Goal: Register for event/course

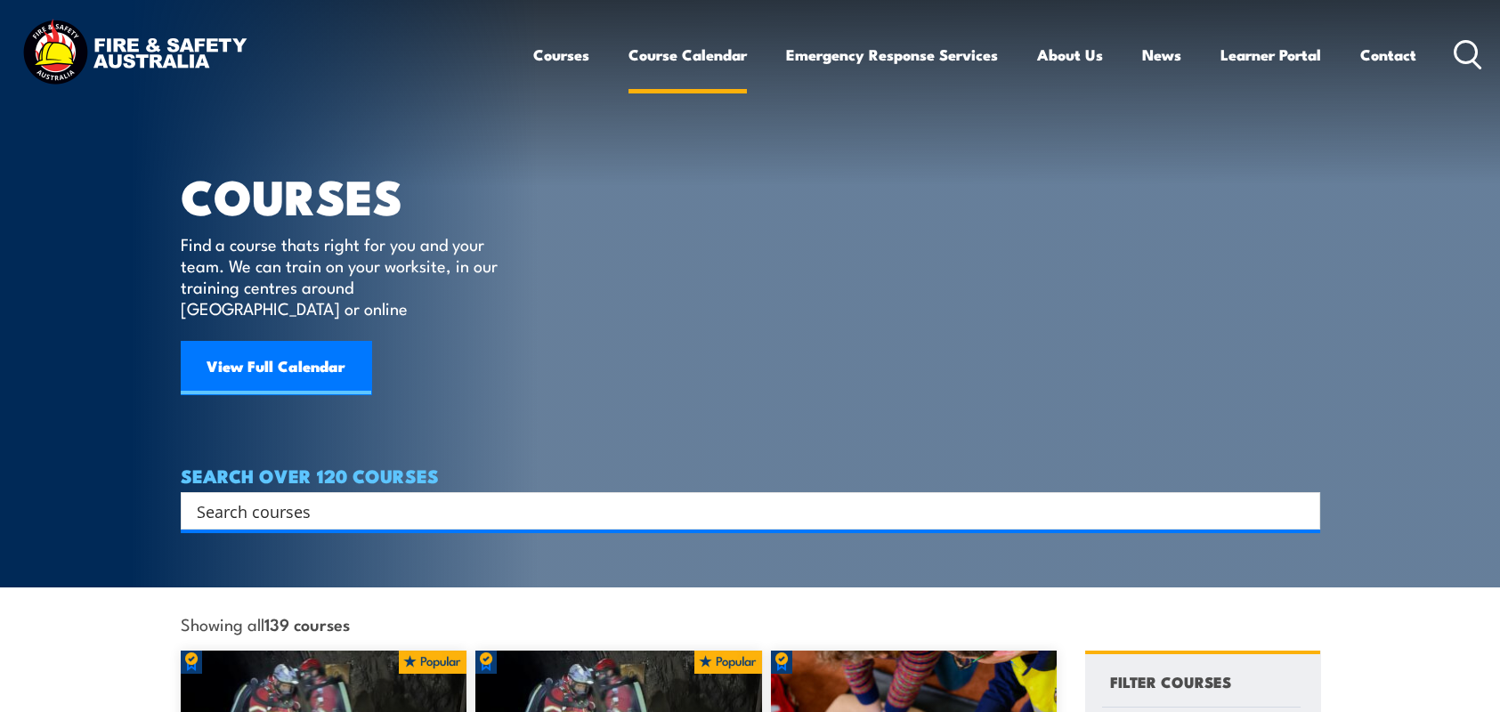
click at [657, 59] on link "Course Calendar" at bounding box center [687, 54] width 118 height 47
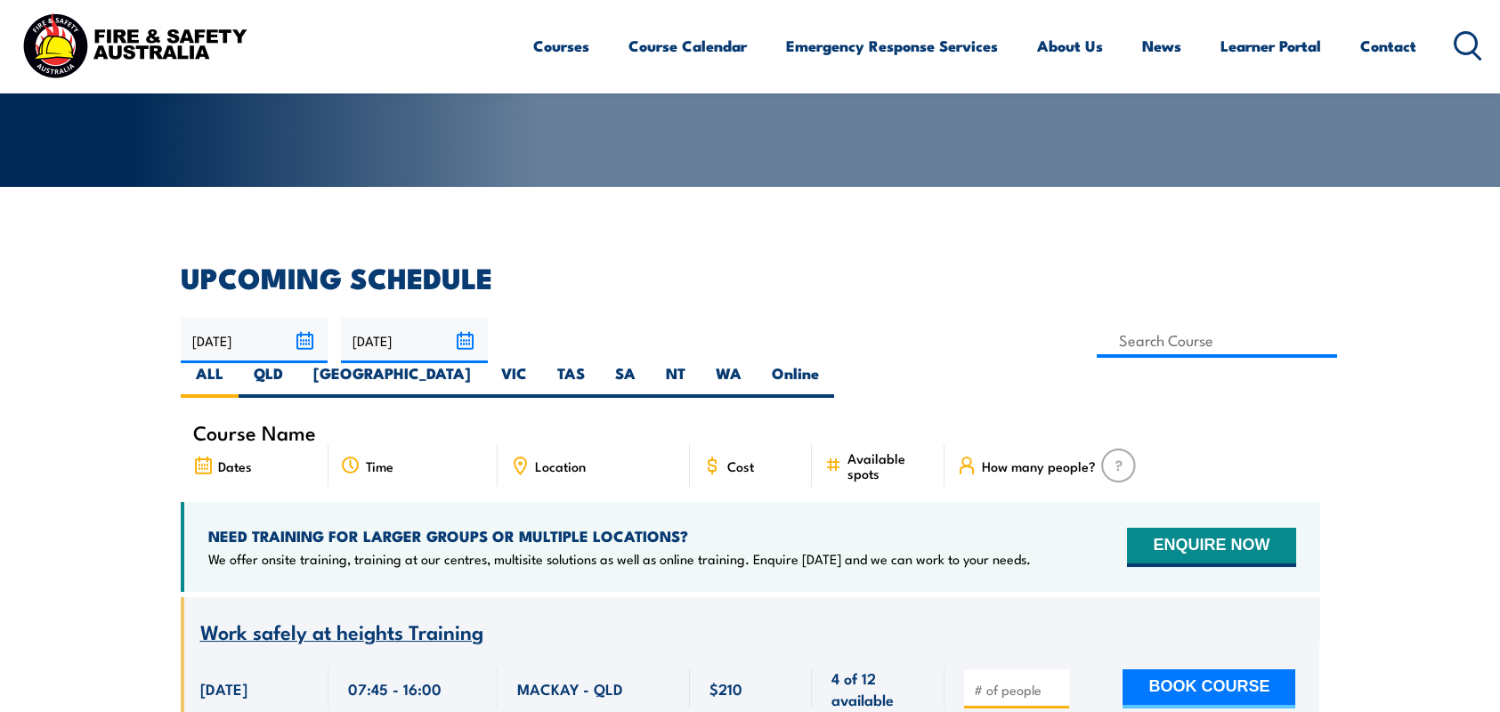
scroll to position [89, 0]
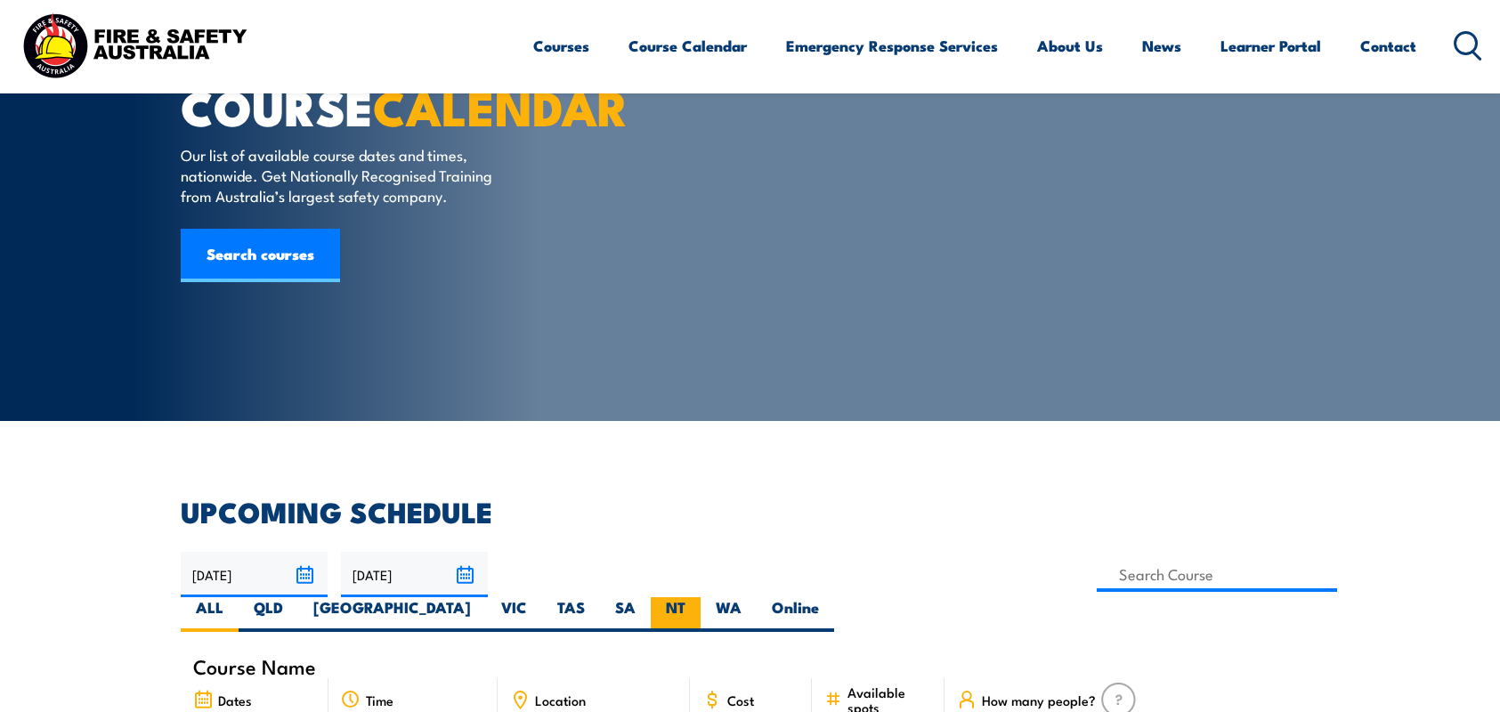
click at [701, 597] on label "NT" at bounding box center [676, 614] width 50 height 35
click at [697, 597] on input "NT" at bounding box center [691, 603] width 12 height 12
radio input "true"
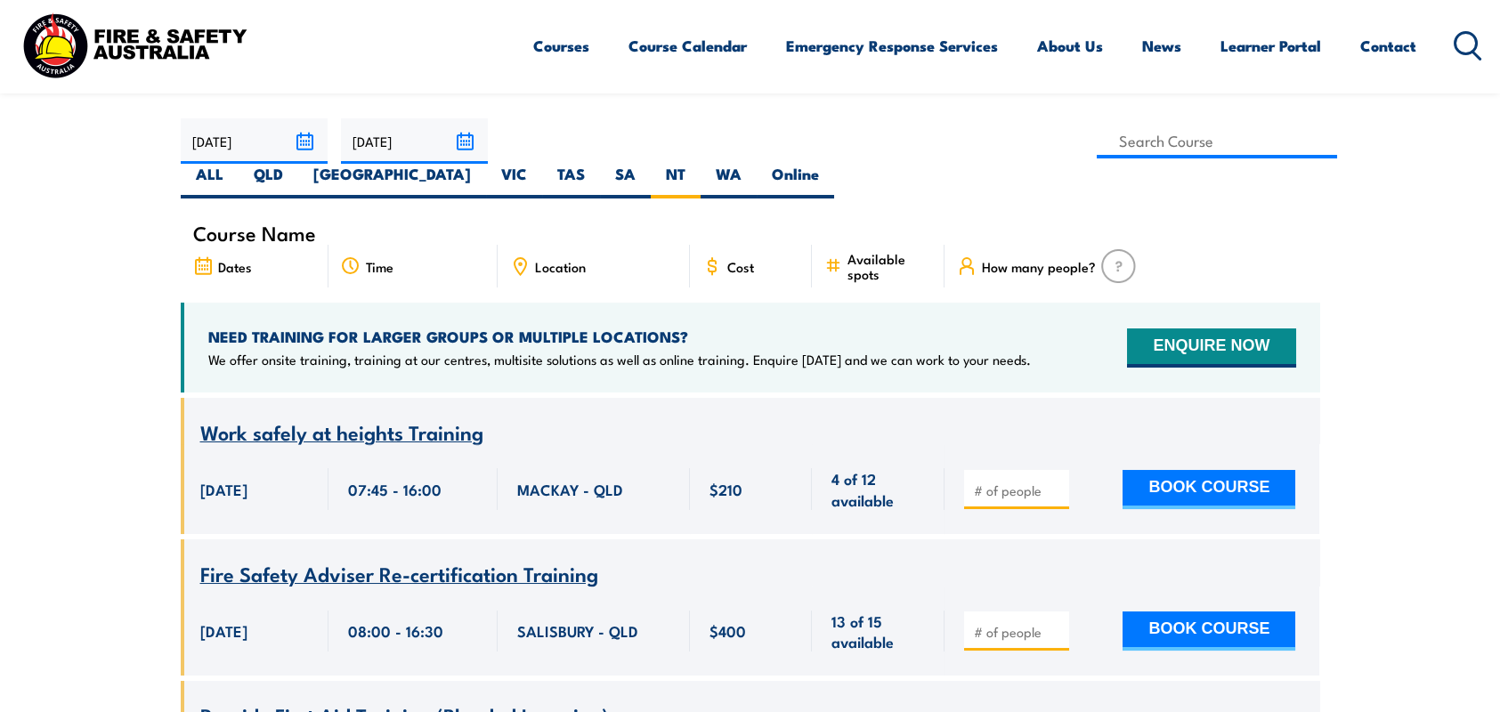
scroll to position [623, 0]
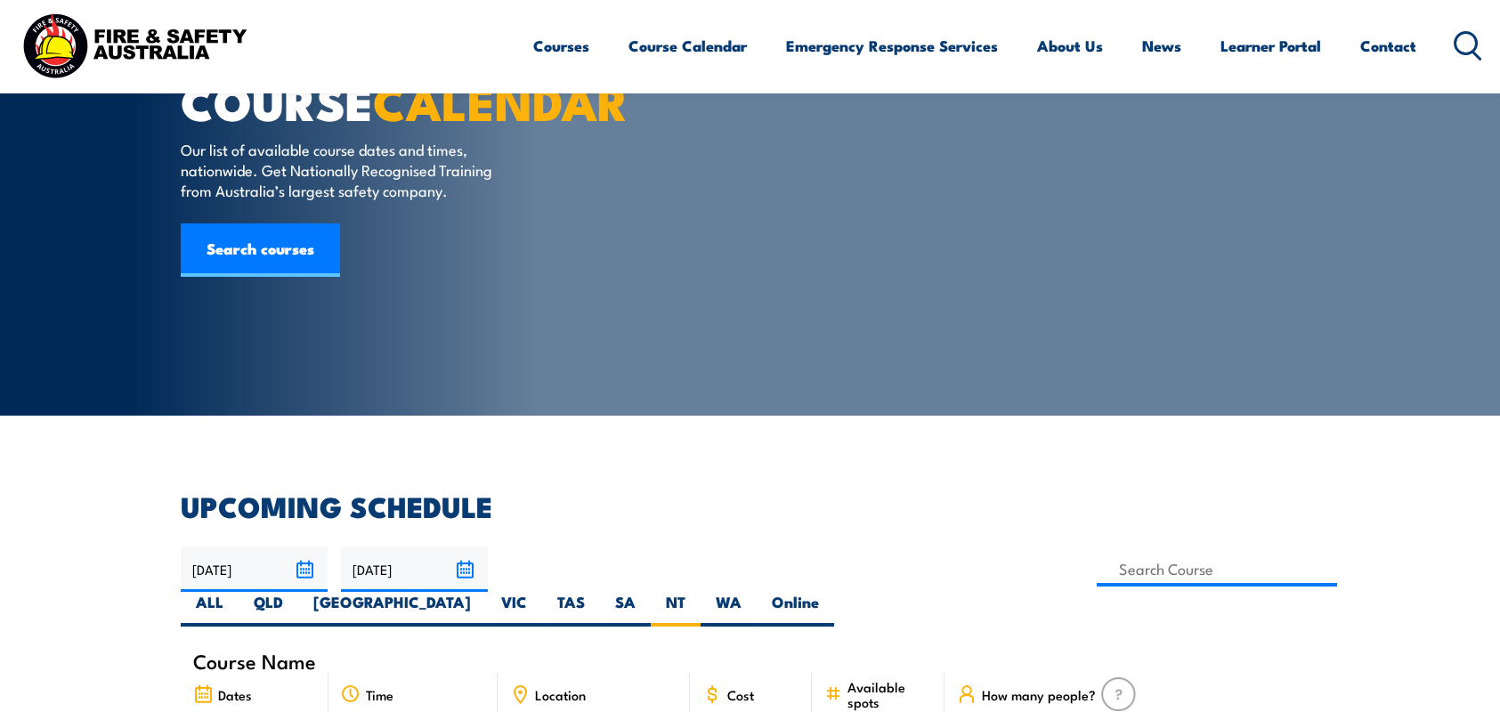
scroll to position [267, 0]
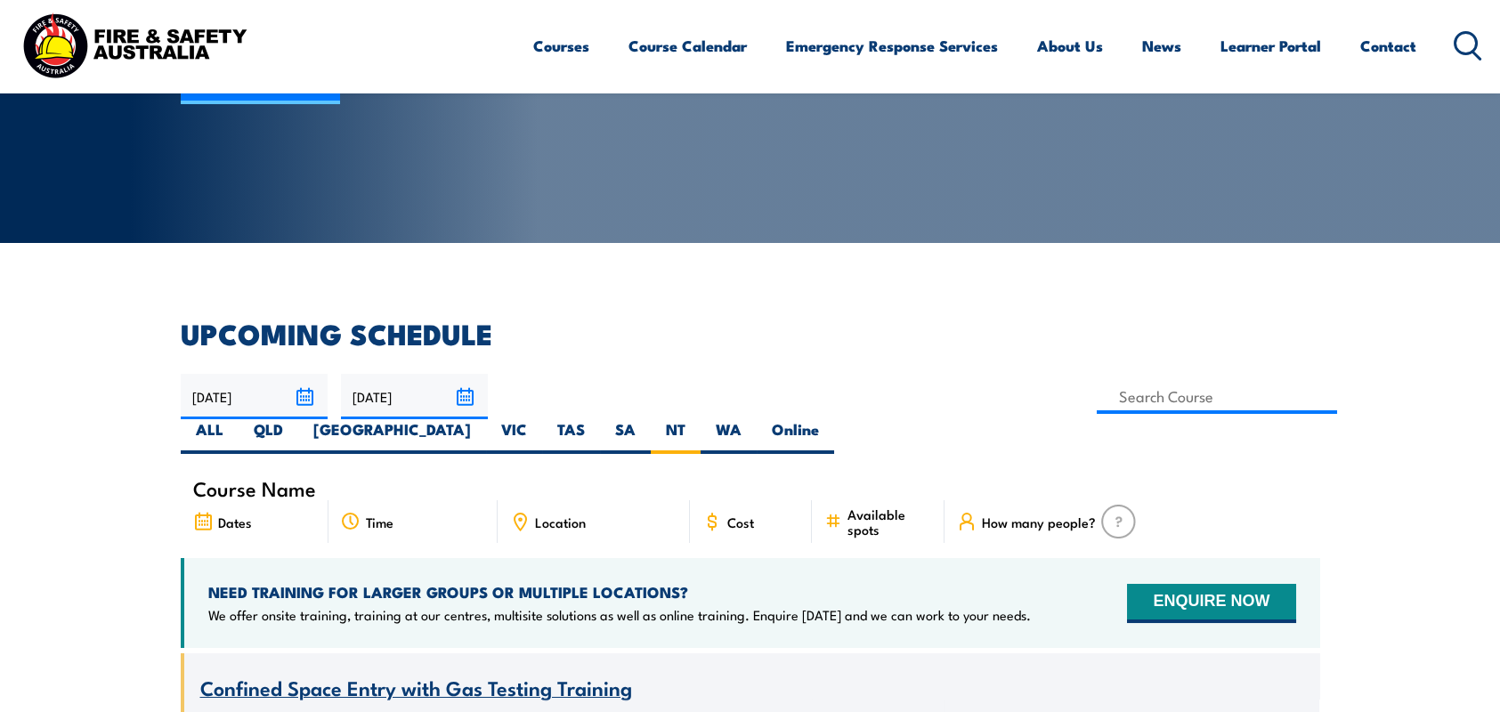
click at [1455, 43] on circle at bounding box center [1465, 42] width 21 height 21
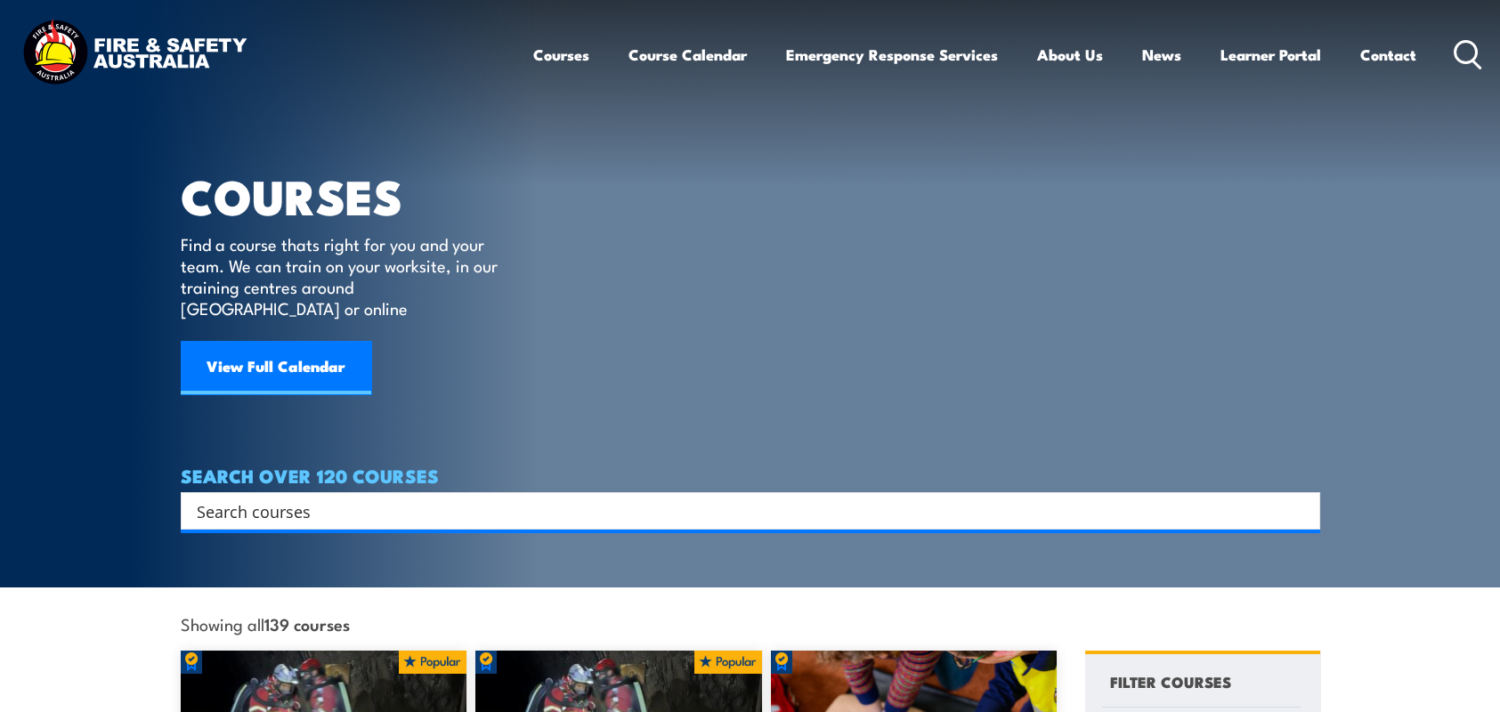
click at [311, 498] on input "Search input" at bounding box center [739, 511] width 1084 height 27
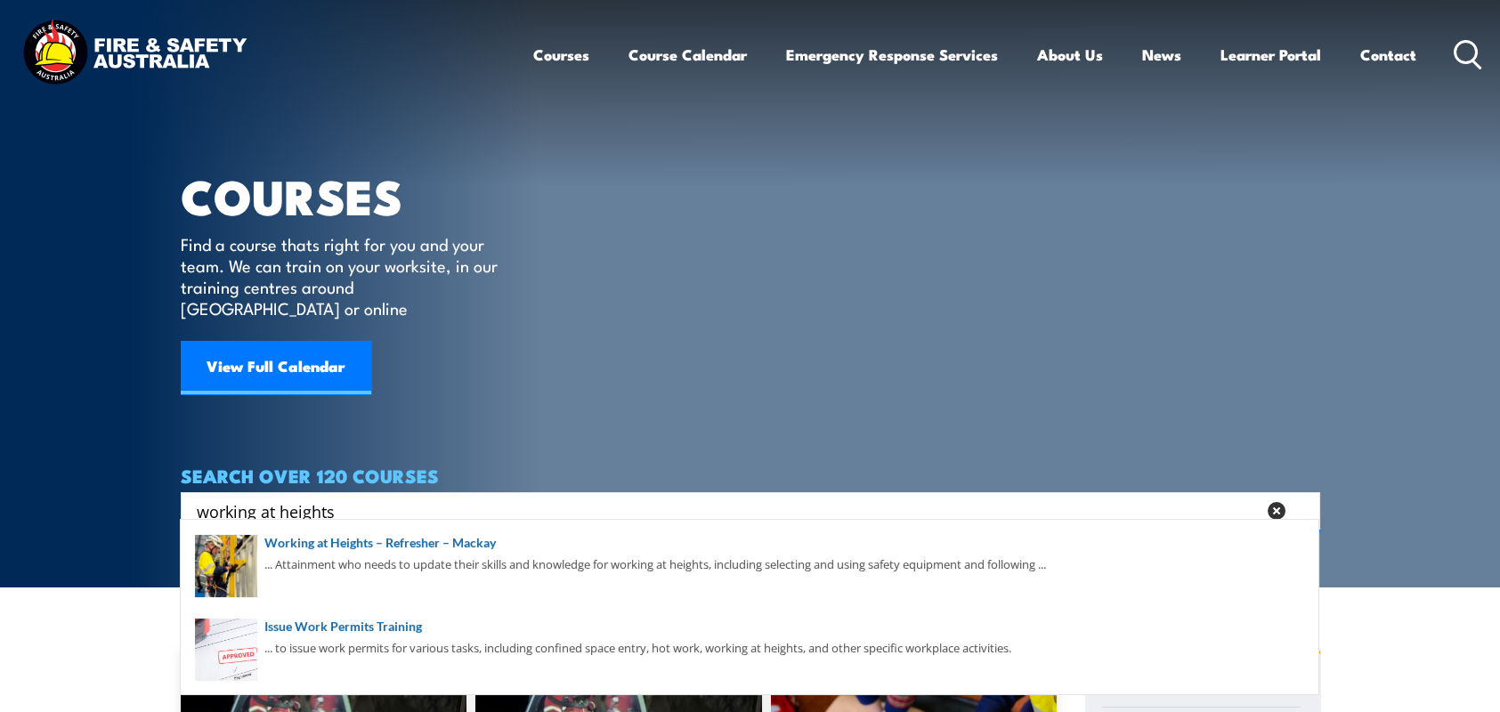
type input "working at heights"
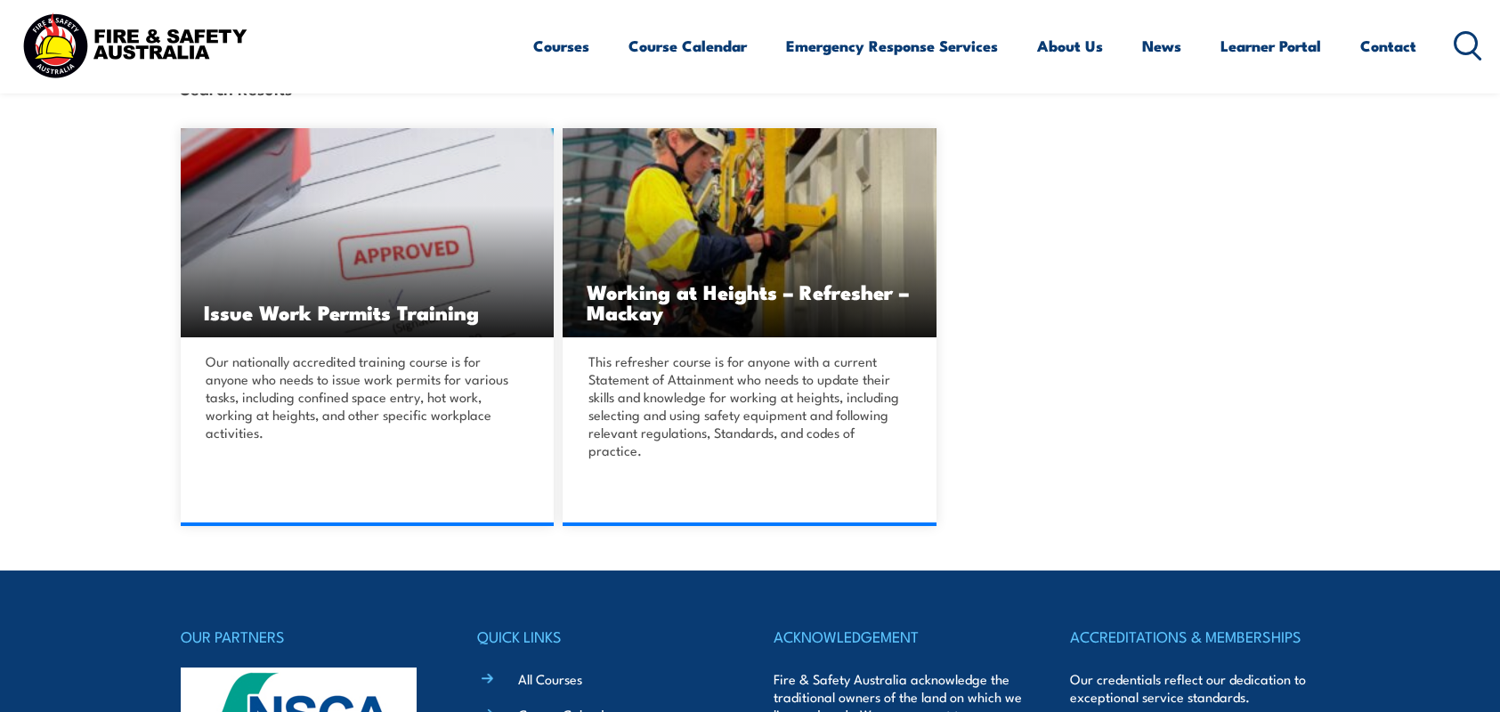
scroll to position [445, 0]
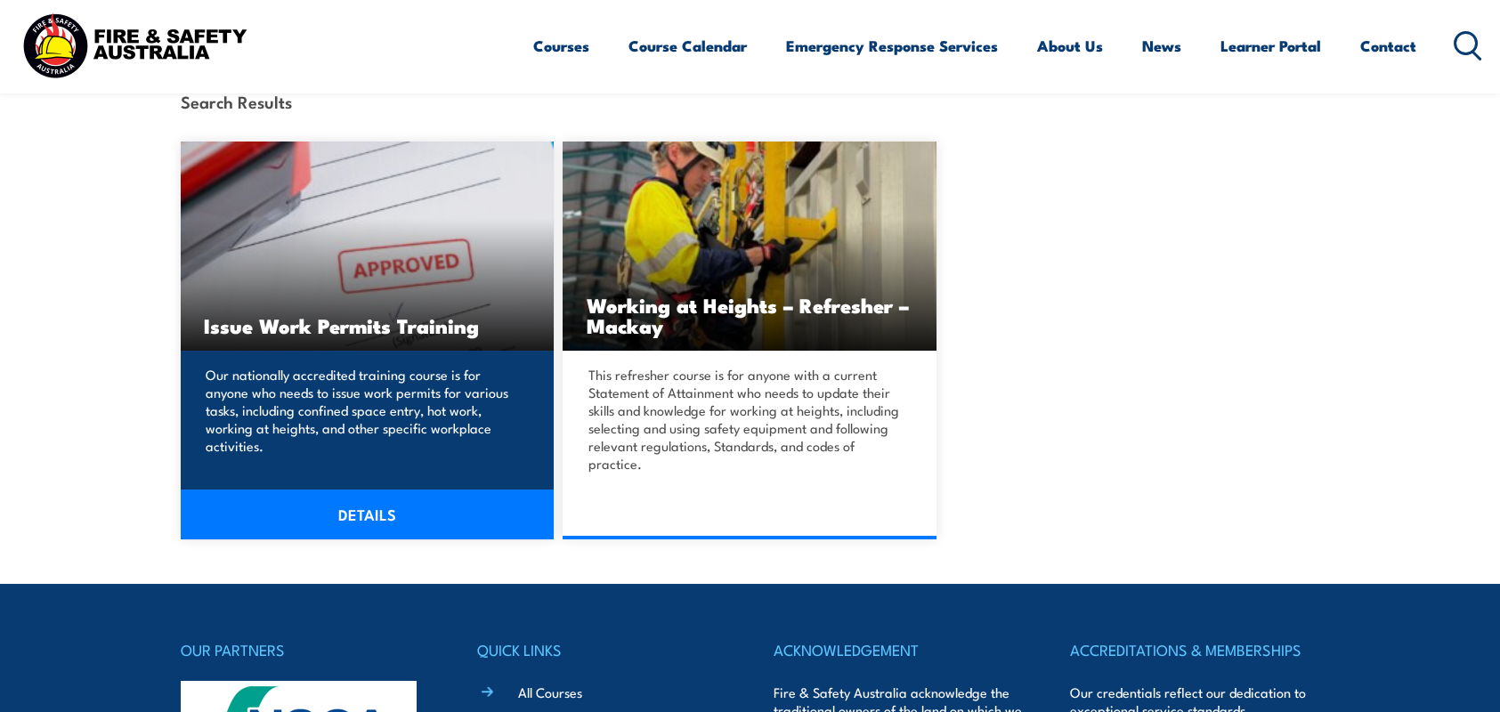
click at [392, 522] on link "DETAILS" at bounding box center [368, 515] width 374 height 50
